Goal: Task Accomplishment & Management: Manage account settings

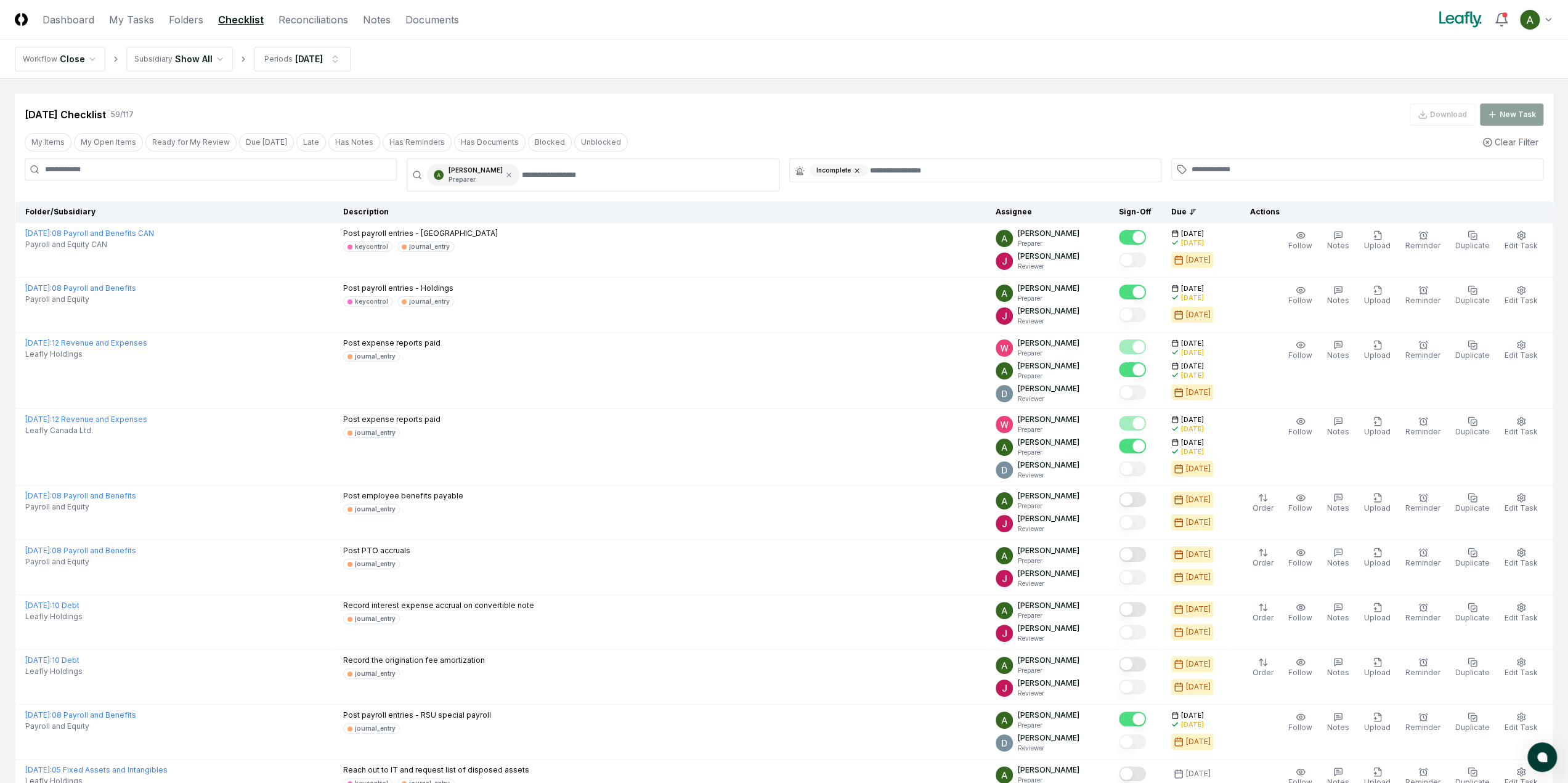
click at [856, 173] on icon at bounding box center [856, 170] width 7 height 7
click at [867, 169] on input "text" at bounding box center [981, 169] width 344 height 11
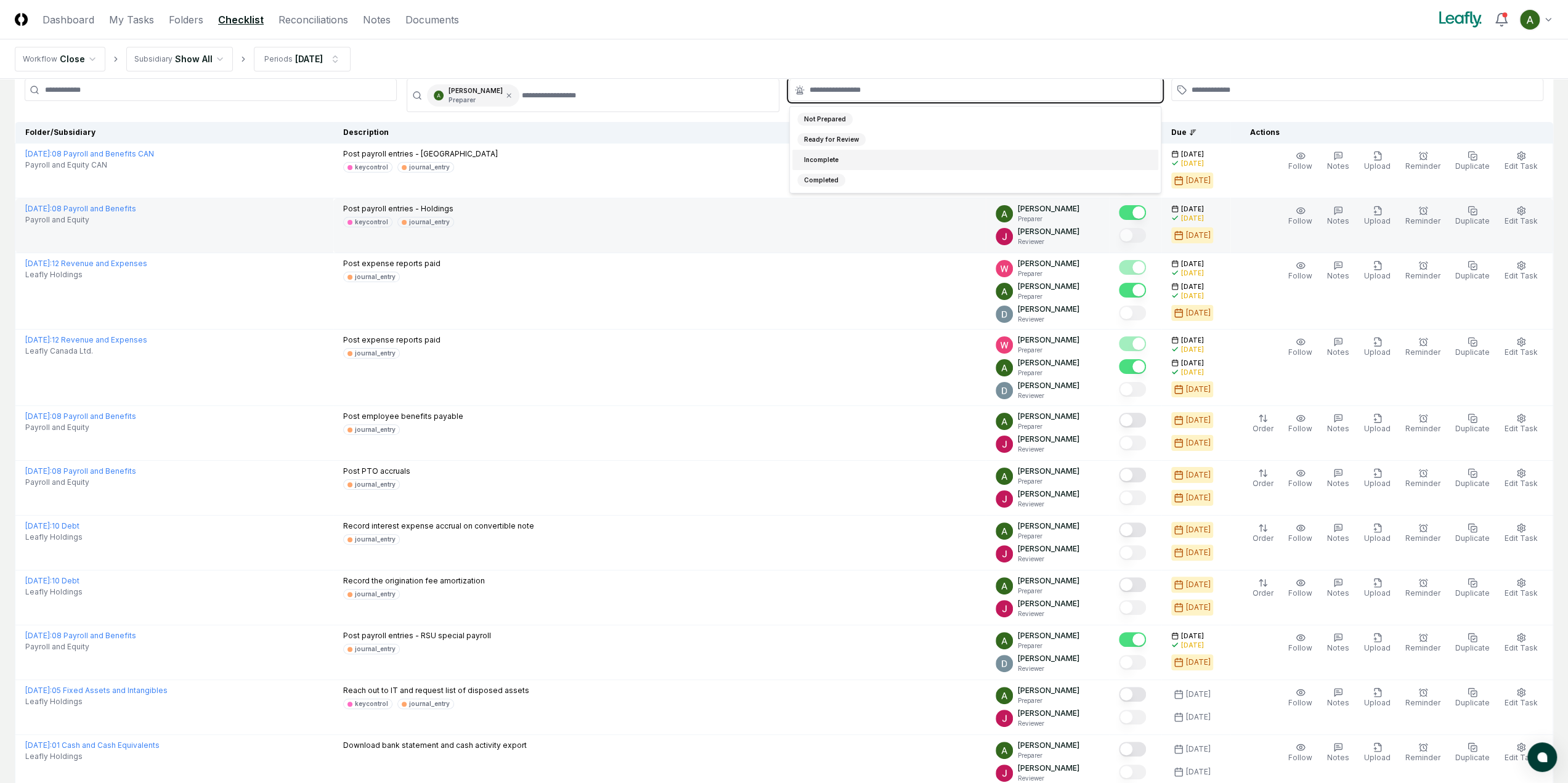
scroll to position [61, 0]
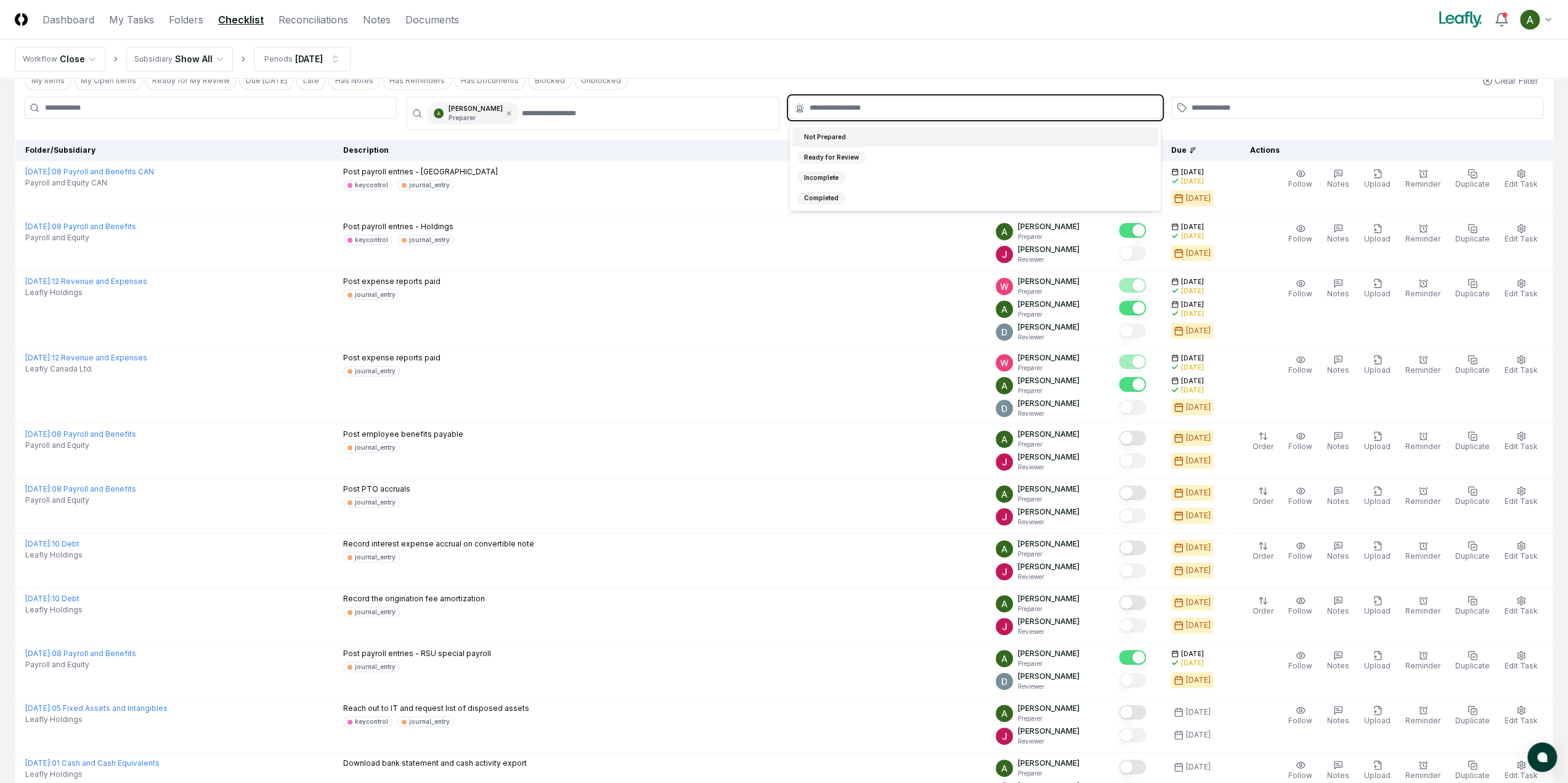
click at [829, 141] on div "Not Prepared" at bounding box center [825, 137] width 55 height 13
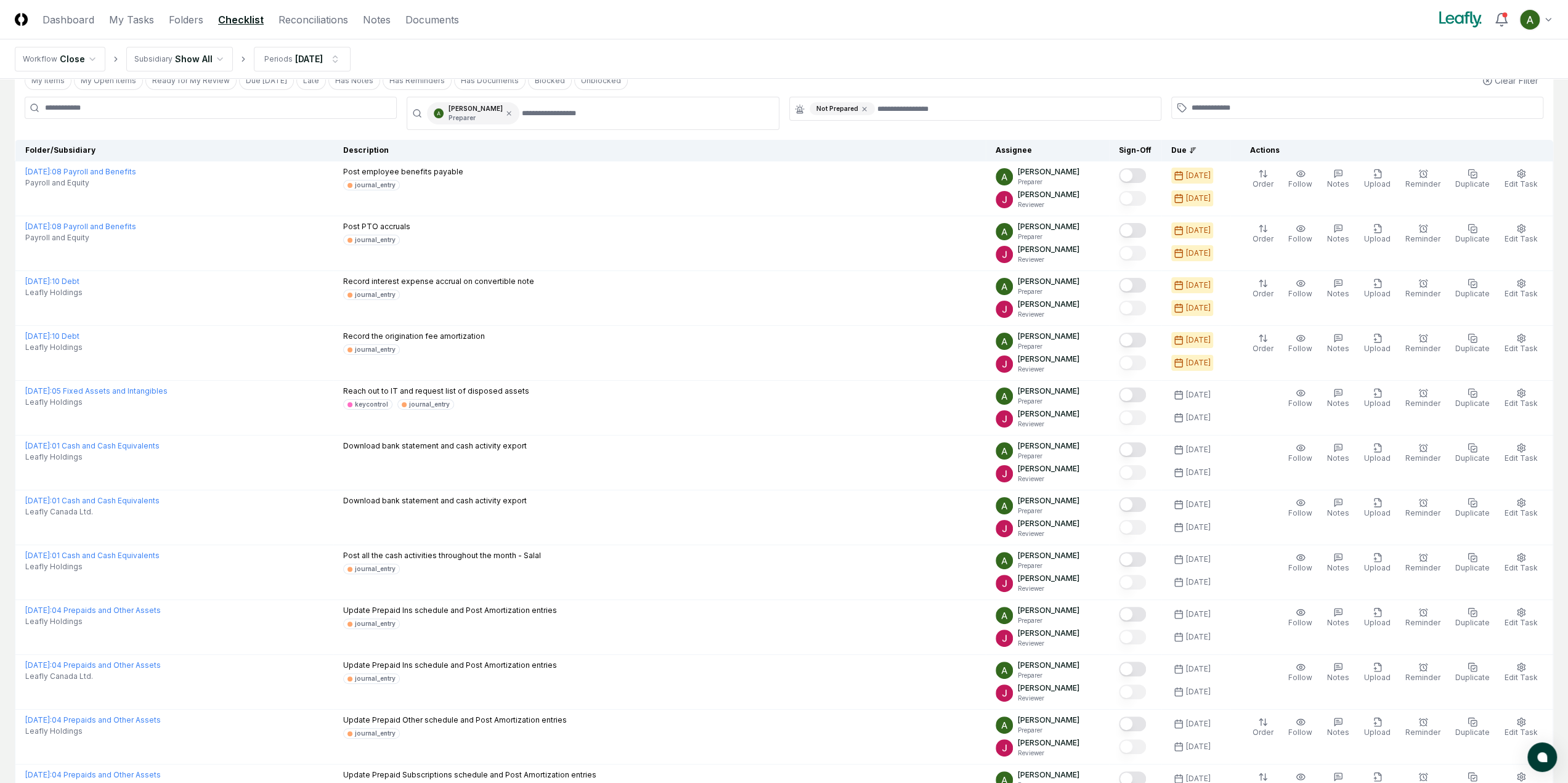
click at [830, 62] on nav "Workflow Close Subsidiary Show All Periods Aug 2025" at bounding box center [784, 59] width 1568 height 39
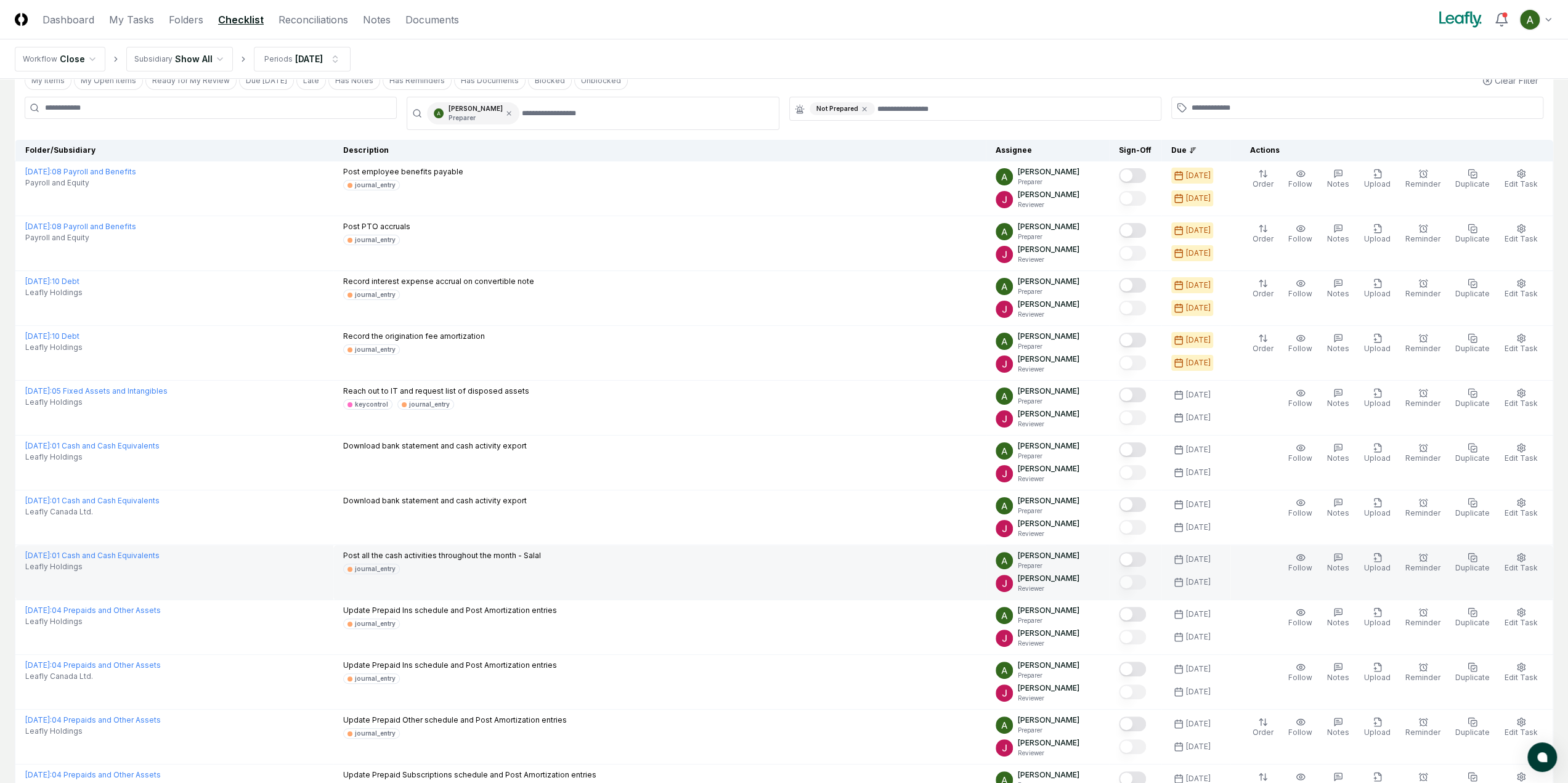
click at [1146, 557] on button "Mark complete" at bounding box center [1132, 560] width 27 height 15
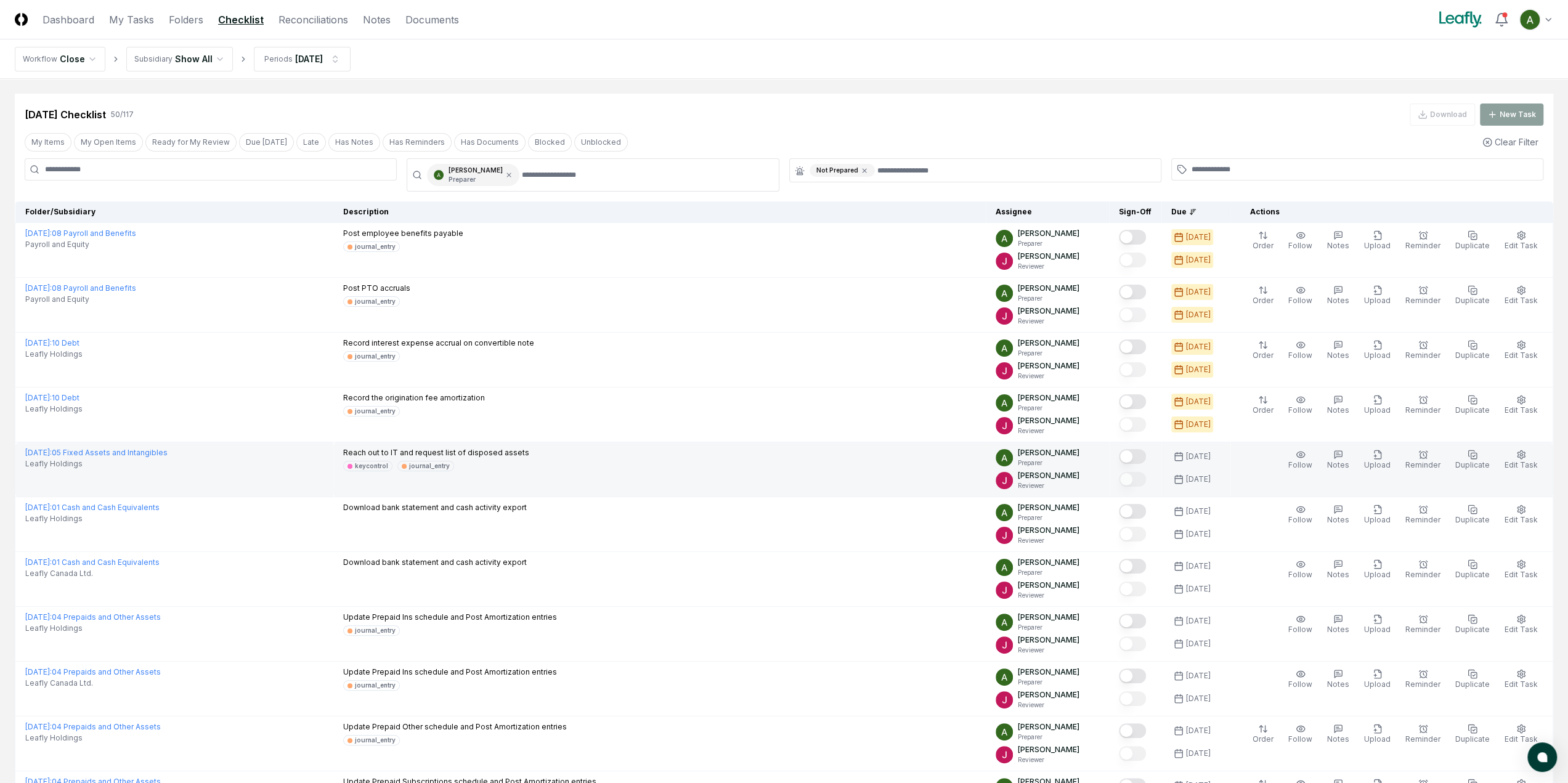
click at [1143, 450] on button "Mark complete" at bounding box center [1132, 456] width 27 height 15
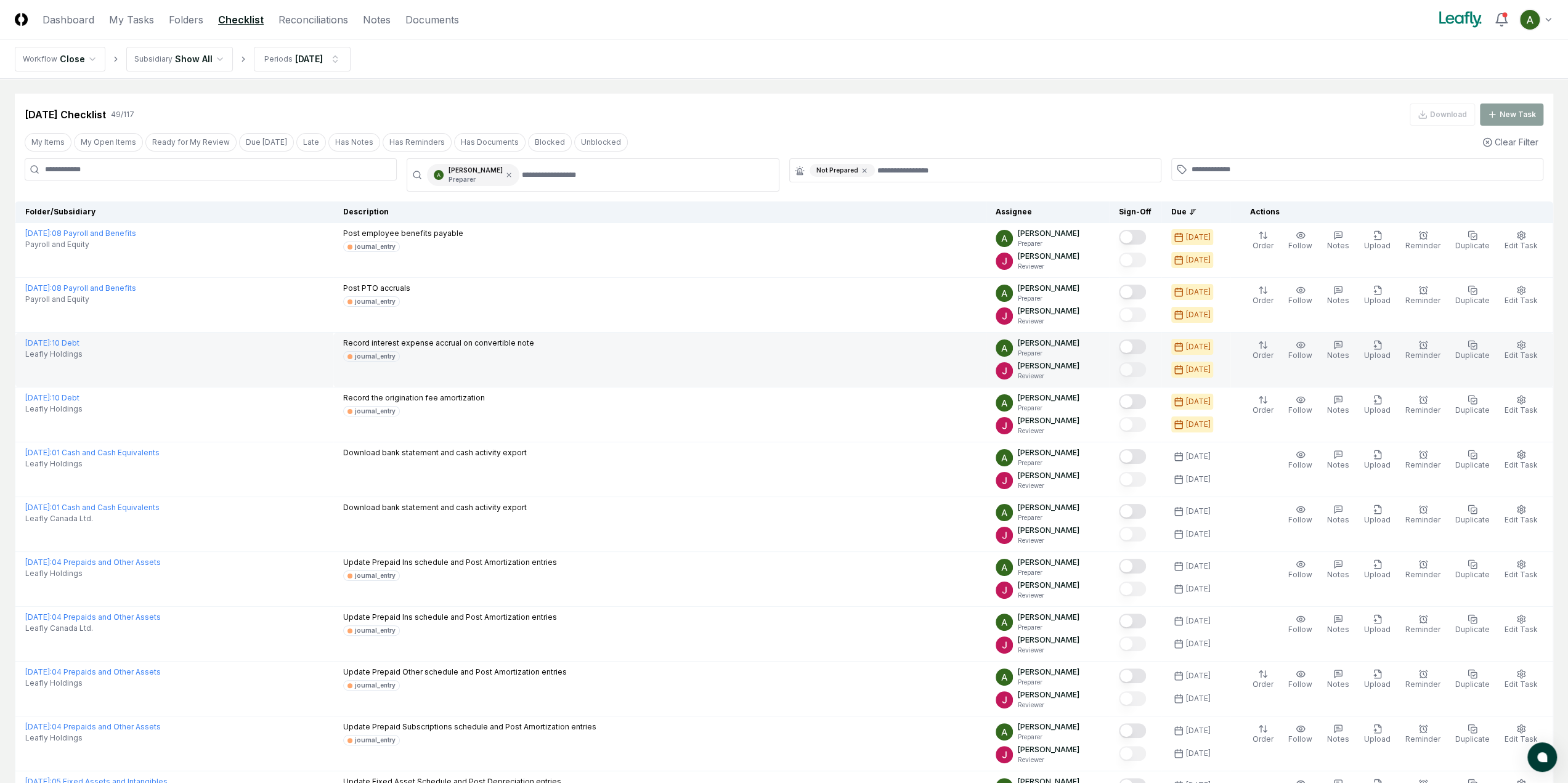
click at [1146, 346] on button "Mark complete" at bounding box center [1132, 346] width 27 height 15
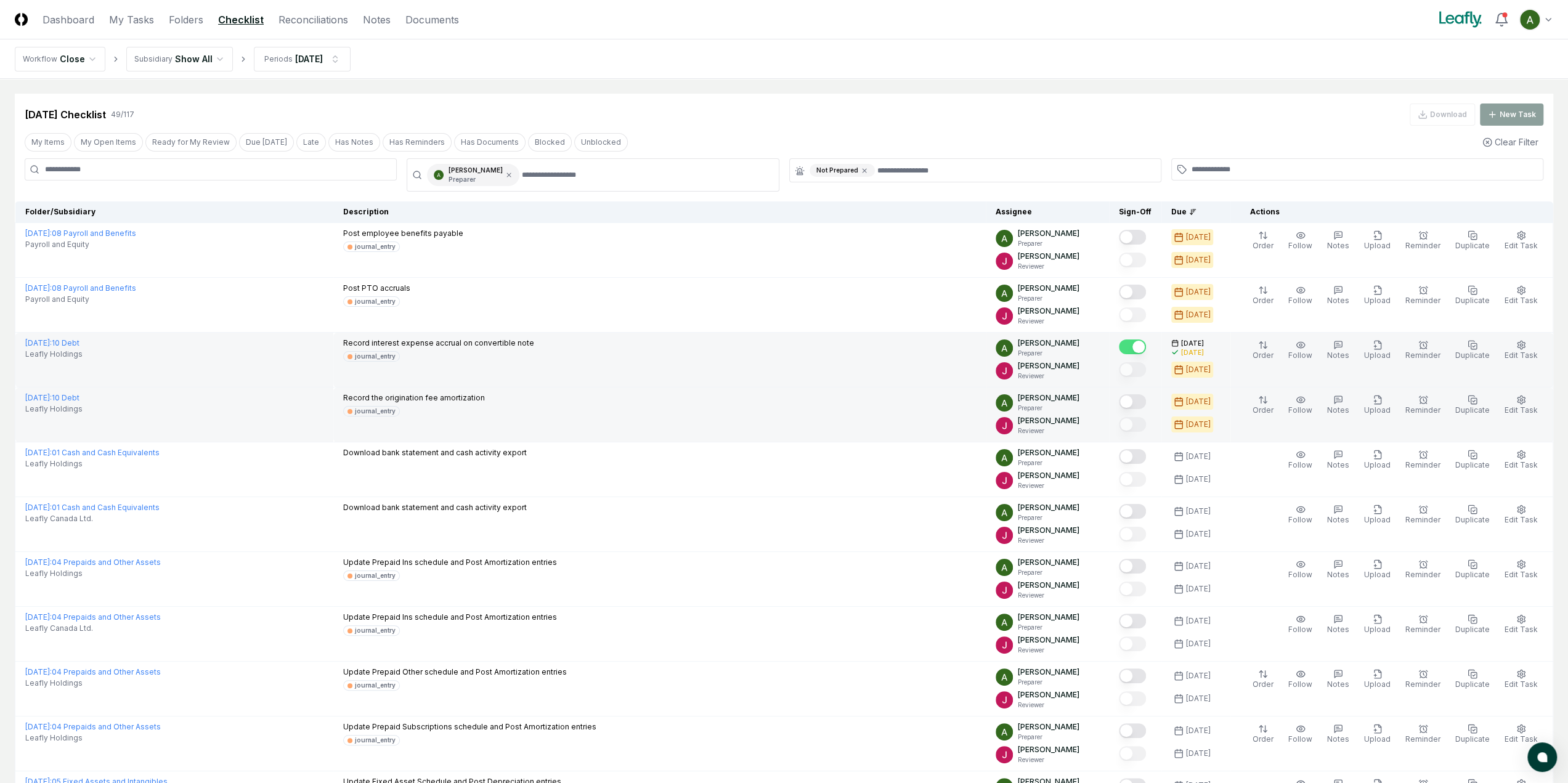
click at [1146, 404] on button "Mark complete" at bounding box center [1132, 401] width 27 height 15
